Goal: Task Accomplishment & Management: Manage account settings

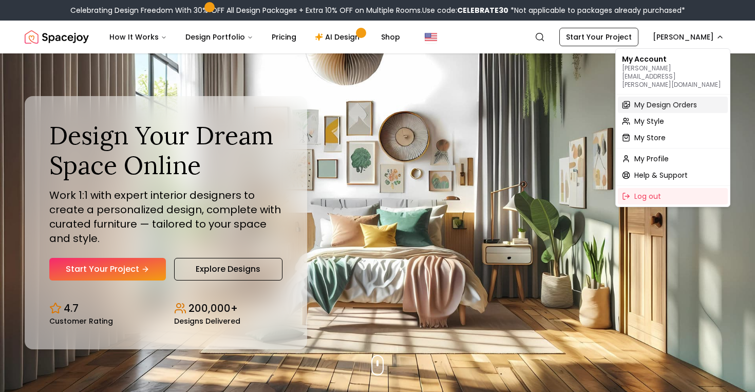
click at [661, 100] on span "My Design Orders" at bounding box center [665, 105] width 63 height 10
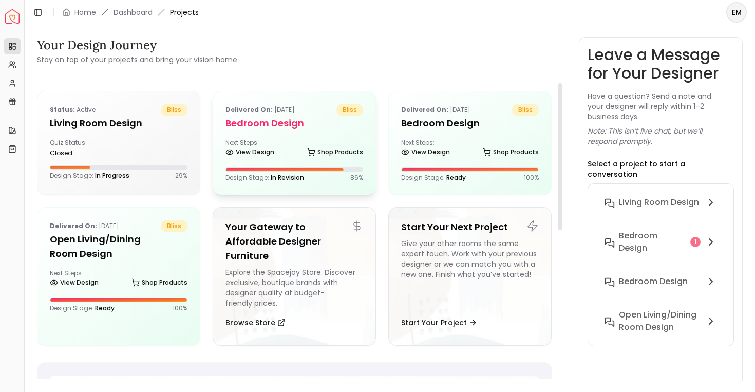
click at [281, 144] on div "Next Steps: View Design Shop Products" at bounding box center [294, 149] width 138 height 21
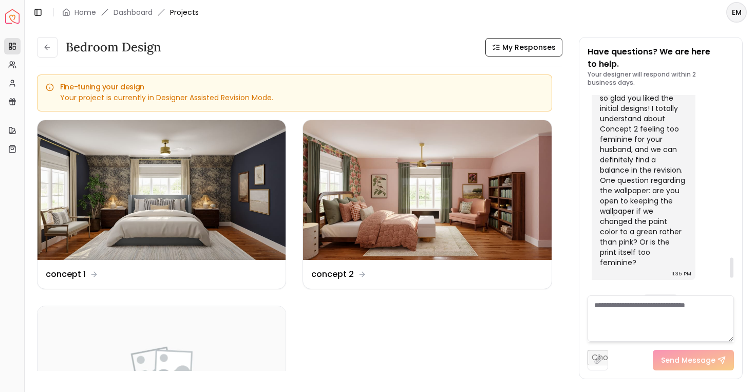
scroll to position [1639, 0]
drag, startPoint x: 600, startPoint y: 158, endPoint x: 689, endPoint y: 202, distance: 99.2
click at [689, 202] on div "Hi Emily! I'm so glad you liked the initial designs! I totally understand about…" at bounding box center [644, 178] width 104 height 201
click at [673, 217] on div "Hi Emily! I'm so glad you liked the initial designs! I totally understand about…" at bounding box center [642, 174] width 85 height 185
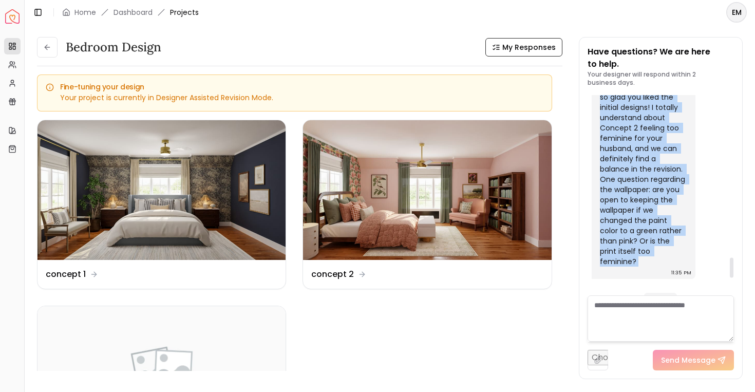
click at [673, 217] on div "Hi Emily! I'm so glad you liked the initial designs! I totally understand about…" at bounding box center [642, 174] width 85 height 185
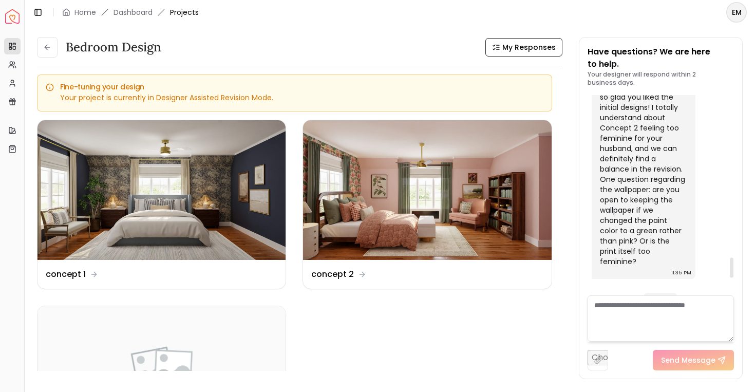
click at [669, 234] on div "Hi Emily! I'm so glad you liked the initial designs! I totally understand about…" at bounding box center [642, 174] width 85 height 185
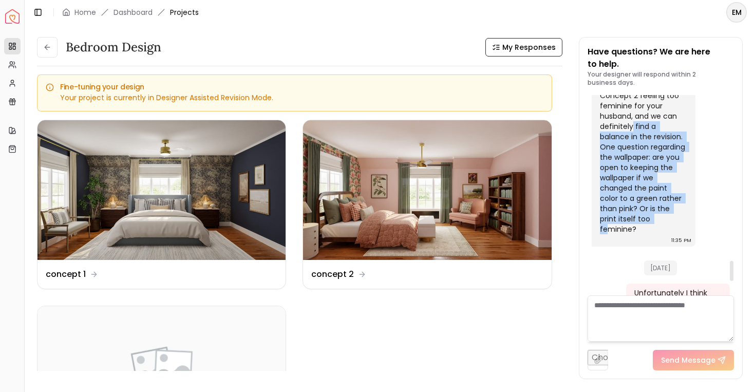
drag, startPoint x: 664, startPoint y: 223, endPoint x: 665, endPoint y: 104, distance: 119.2
click at [665, 104] on div "Hi Emily! I'm so glad you liked the initial designs! I totally understand about…" at bounding box center [642, 141] width 85 height 185
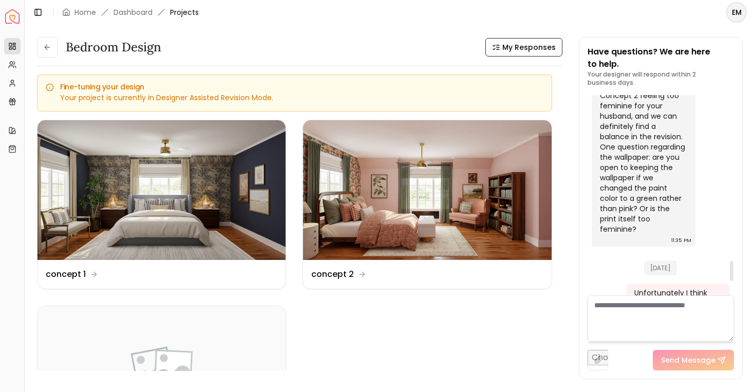
click at [653, 148] on div "Hi Emily! I'm so glad you liked the initial designs! I totally understand about…" at bounding box center [642, 141] width 85 height 185
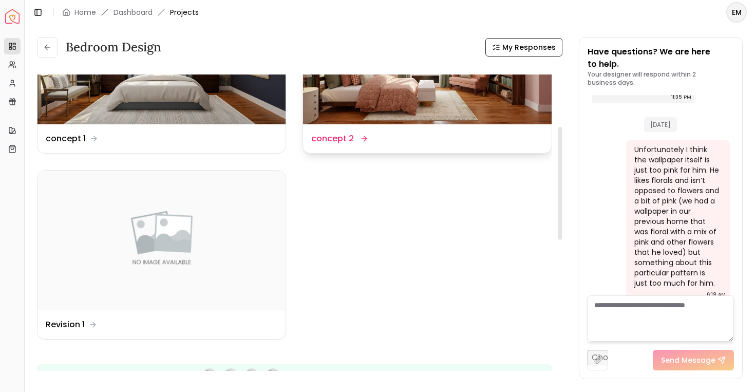
scroll to position [0, 0]
